Goal: Find specific page/section: Find specific page/section

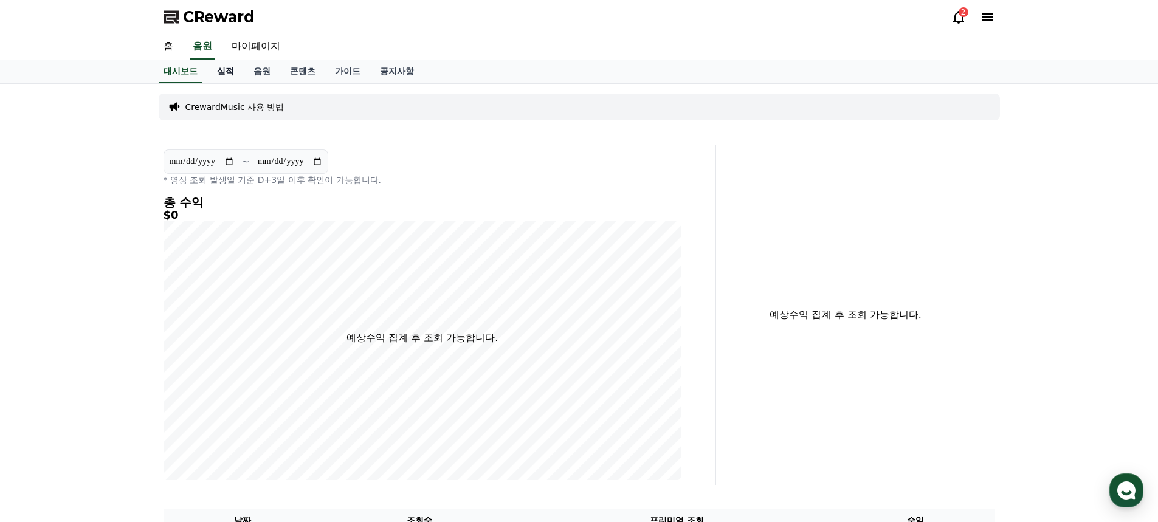
click at [229, 75] on link "실적" at bounding box center [225, 71] width 36 height 23
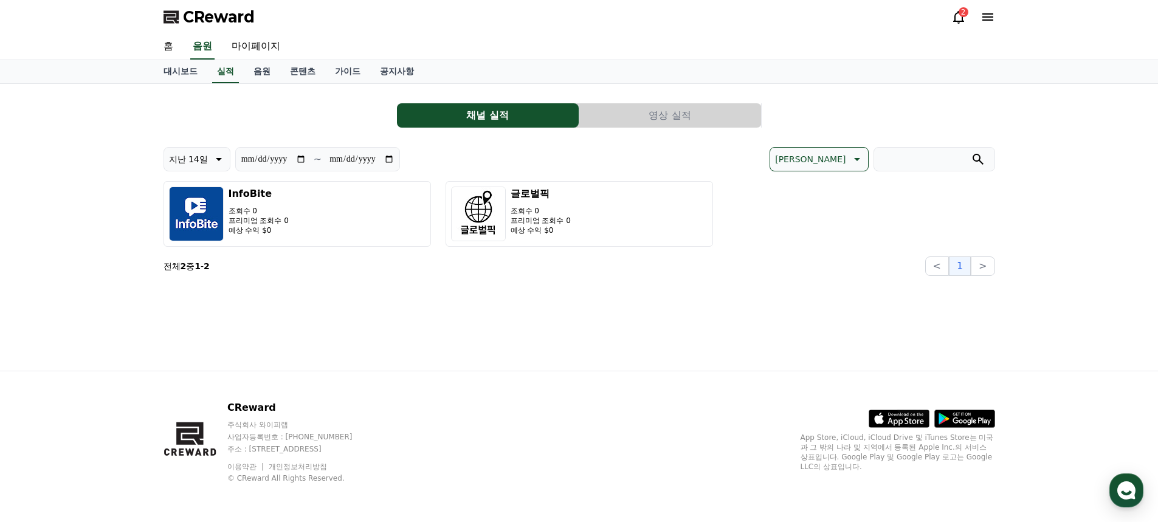
click at [687, 122] on button "영상 실적" at bounding box center [670, 115] width 182 height 24
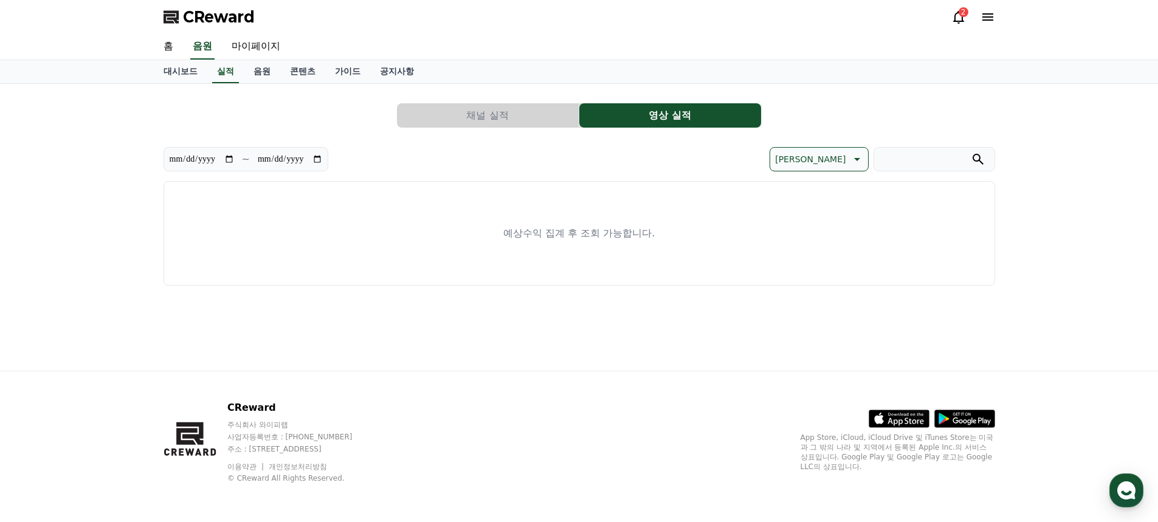
click at [506, 114] on button "채널 실적" at bounding box center [488, 115] width 182 height 24
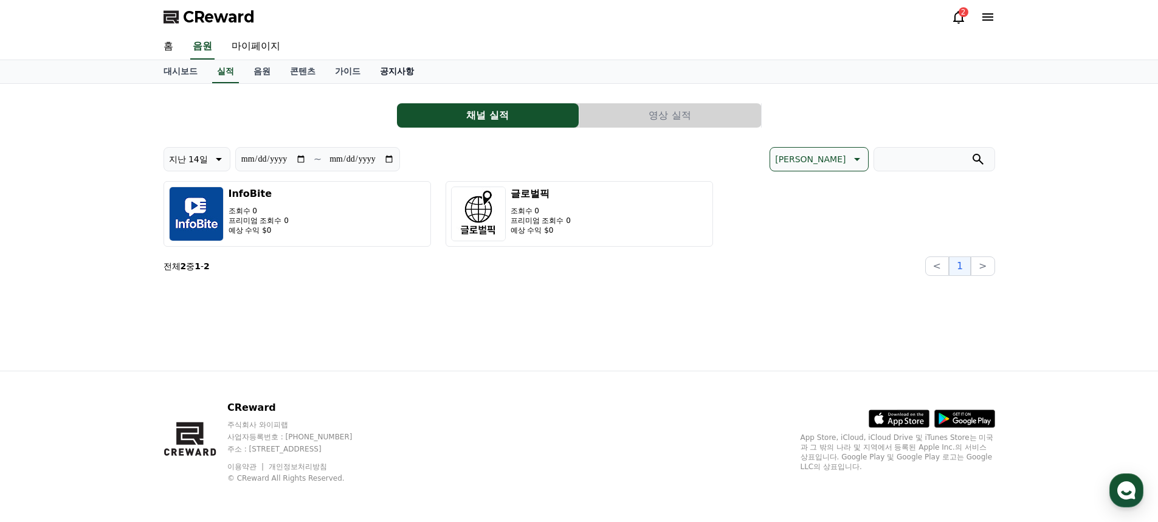
click at [387, 66] on link "공지사항" at bounding box center [396, 71] width 53 height 23
